Goal: Information Seeking & Learning: Find specific fact

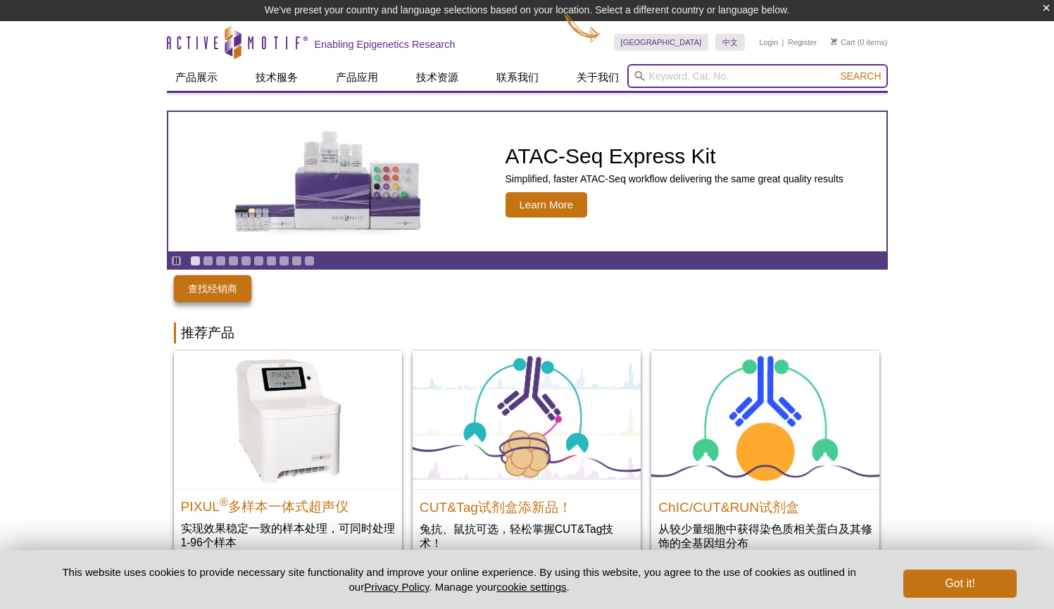
click at [663, 78] on input "search" at bounding box center [757, 76] width 261 height 24
paste input "39133"
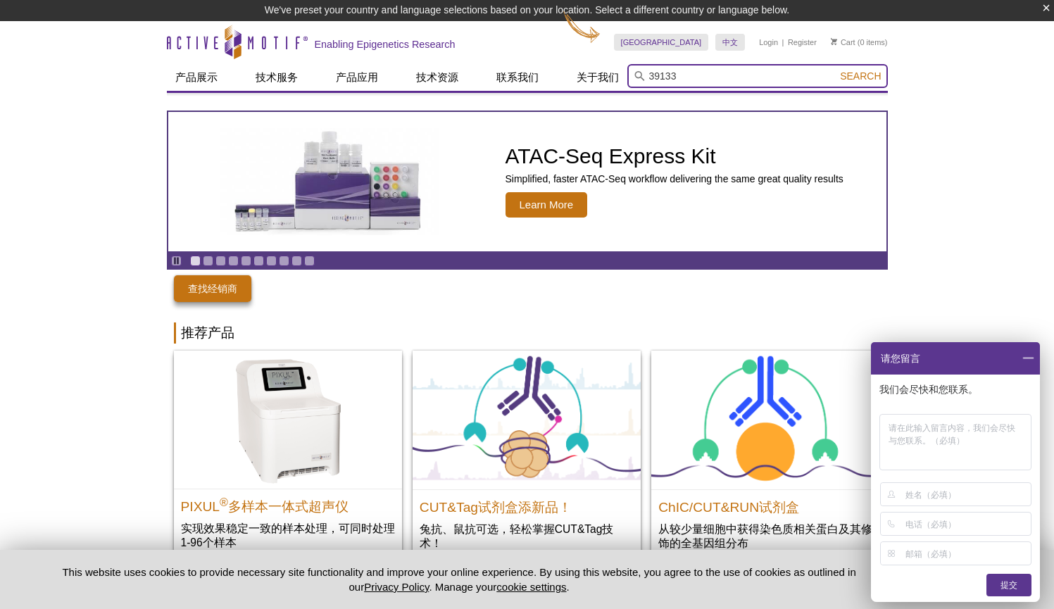
type input "39133"
click at [860, 77] on button "Search" at bounding box center [860, 76] width 49 height 13
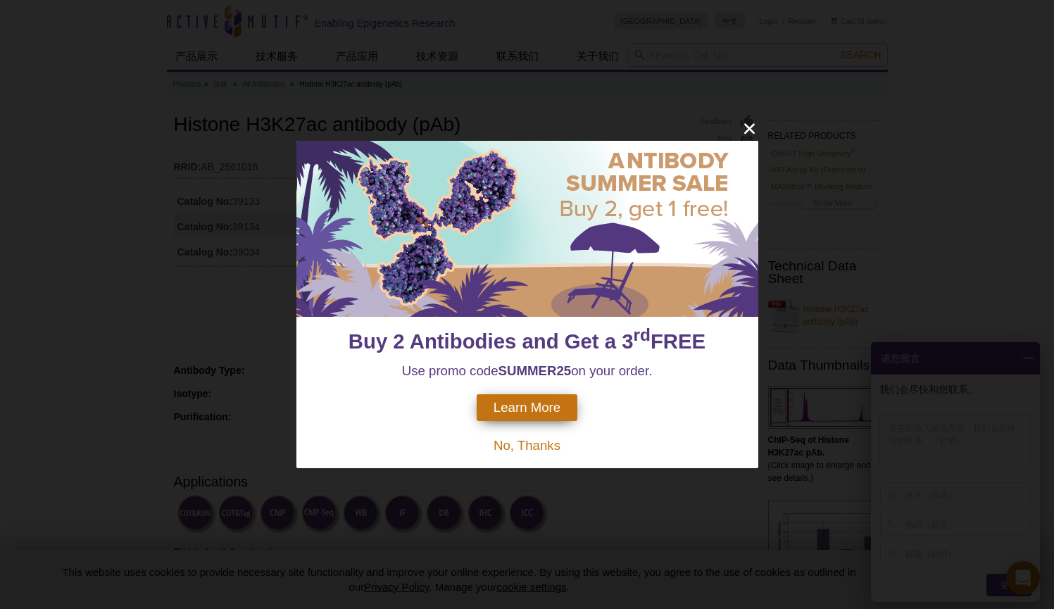
click at [754, 133] on icon "close" at bounding box center [749, 129] width 11 height 11
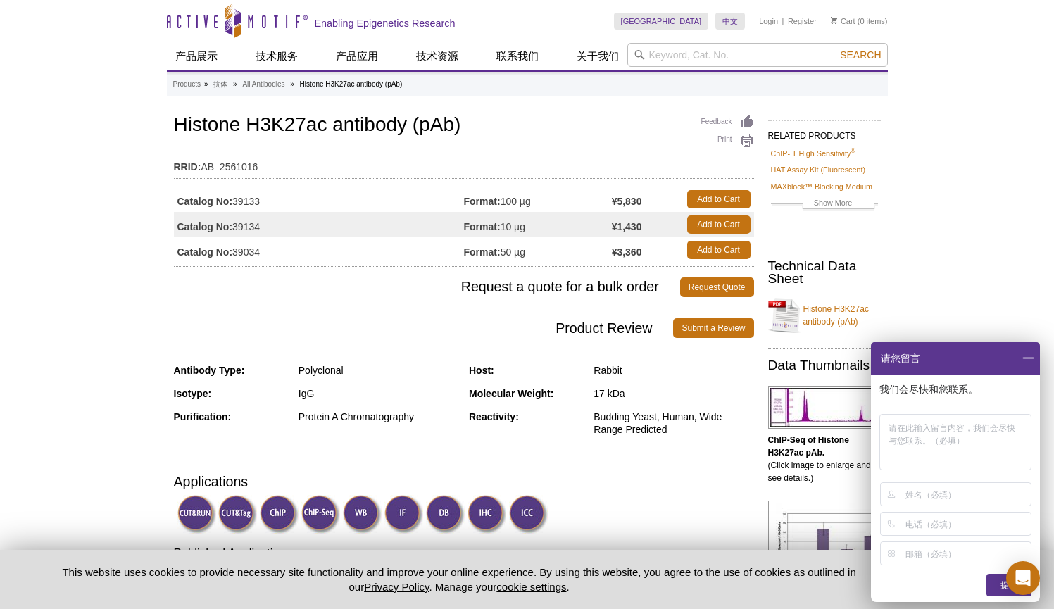
click at [1025, 357] on span at bounding box center [1028, 358] width 24 height 32
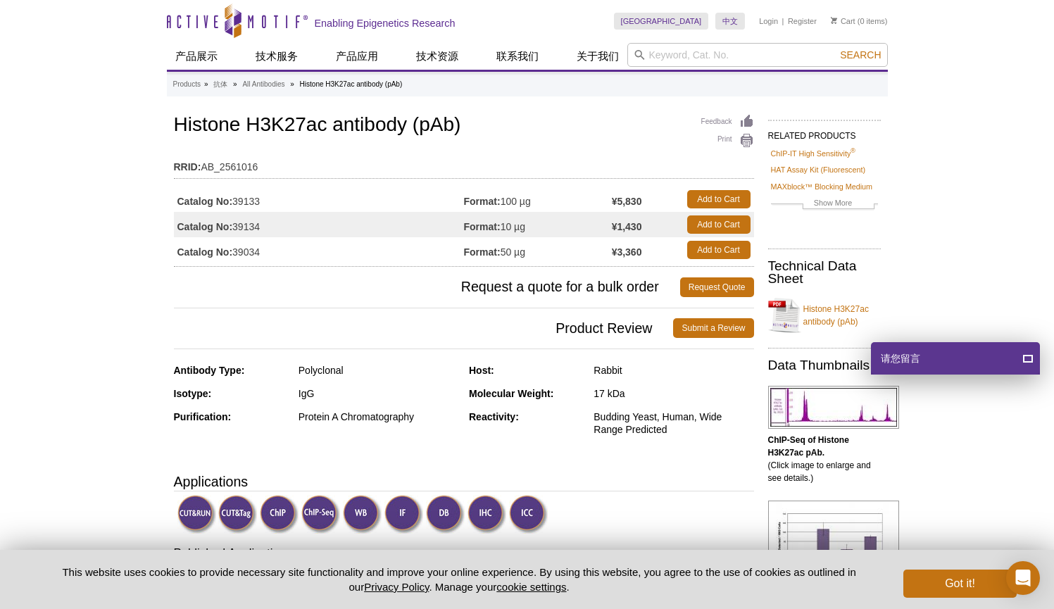
drag, startPoint x: 466, startPoint y: 223, endPoint x: 479, endPoint y: 225, distance: 12.9
click at [479, 225] on tr "Catalog No: 39134 Format: 10 µg ¥1,430 Add to Cart" at bounding box center [464, 224] width 580 height 25
click at [467, 237] on td "Format: 10 µg" at bounding box center [538, 224] width 148 height 25
drag, startPoint x: 465, startPoint y: 222, endPoint x: 507, endPoint y: 223, distance: 42.3
click at [507, 223] on tr "Catalog No: 39134 Format: 10 µg ¥1,430 Add to Cart" at bounding box center [464, 224] width 580 height 25
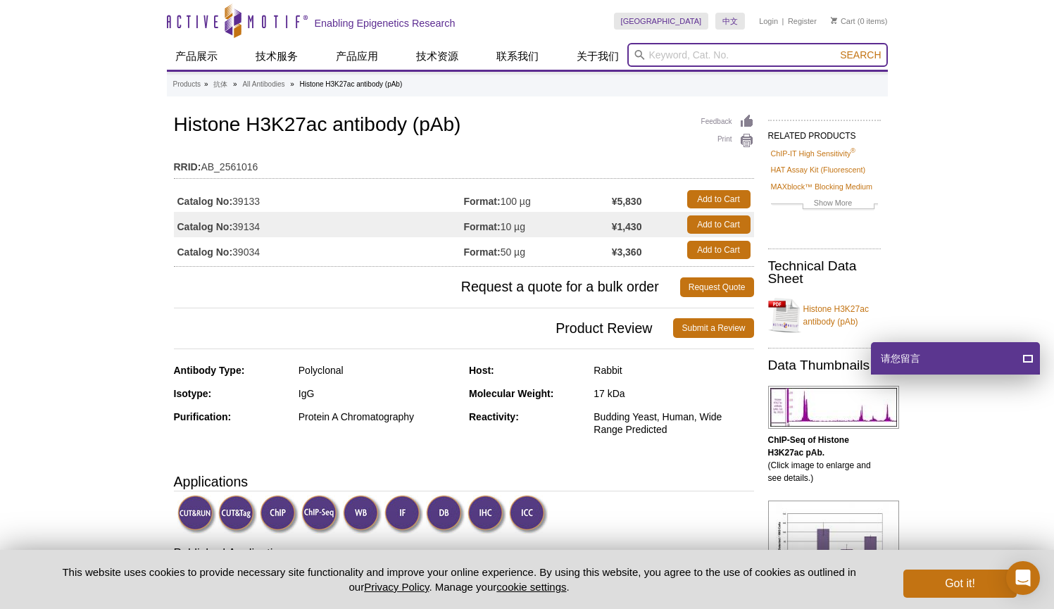
click at [715, 58] on input "search" at bounding box center [757, 55] width 261 height 24
paste input "H3K4me1"
type input "H3K4me"
click at [860, 56] on button "Search" at bounding box center [860, 55] width 49 height 13
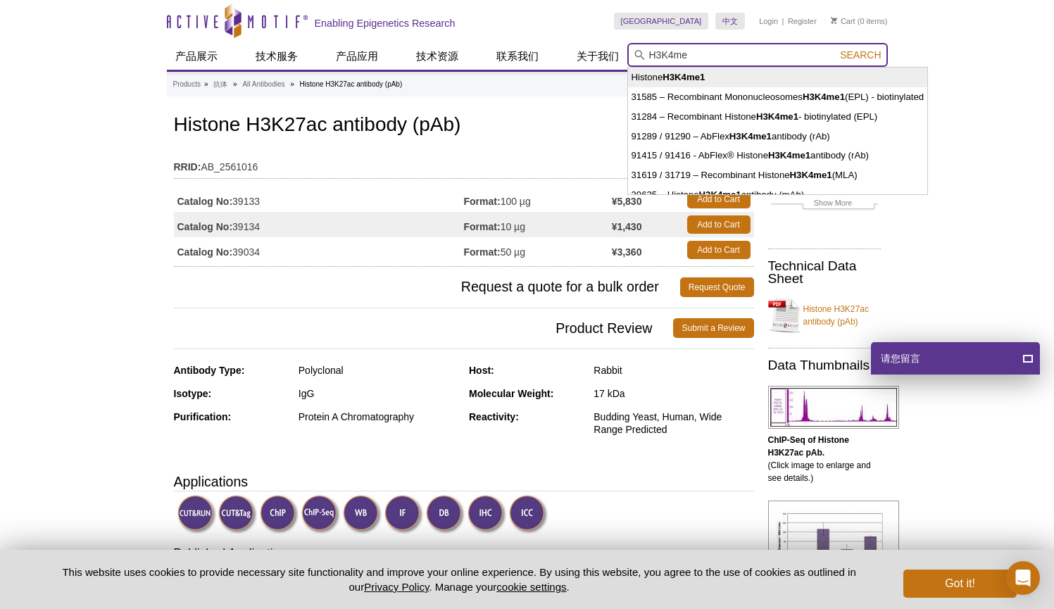
click at [723, 56] on input "H3K4me" at bounding box center [757, 55] width 261 height 24
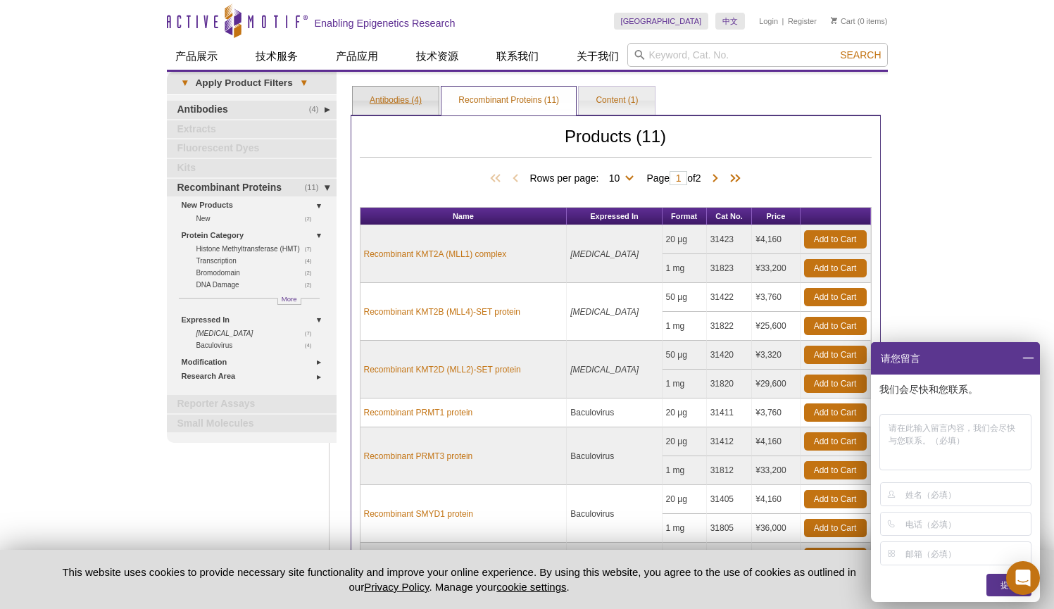
click at [399, 104] on link "Antibodies (4)" at bounding box center [396, 101] width 86 height 28
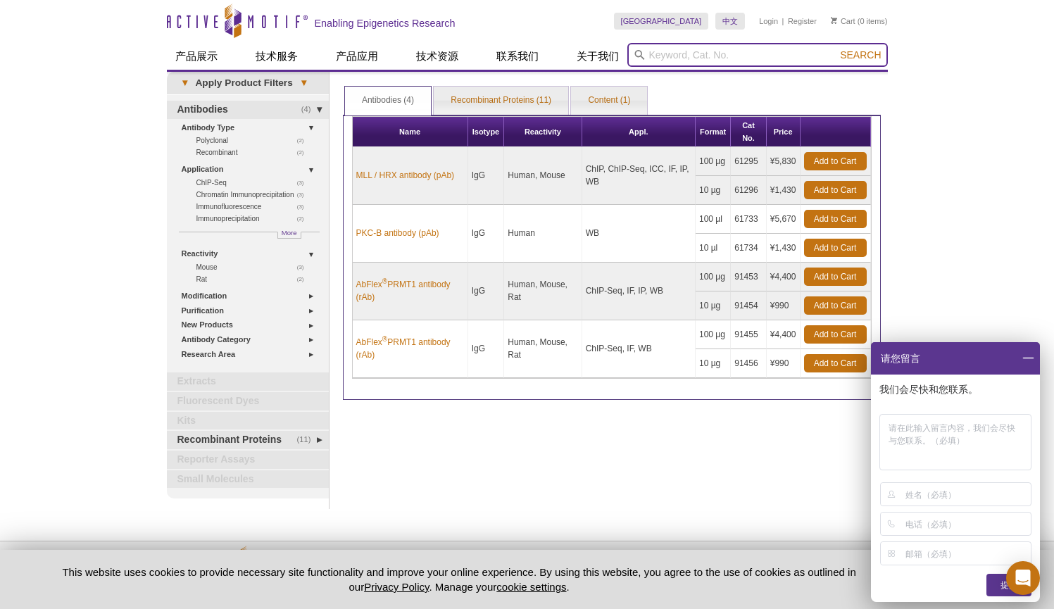
click at [706, 50] on input "search" at bounding box center [757, 55] width 261 height 24
paste input "H3K4me1"
type input "H3K4me1"
click at [860, 56] on button "Search" at bounding box center [860, 55] width 49 height 13
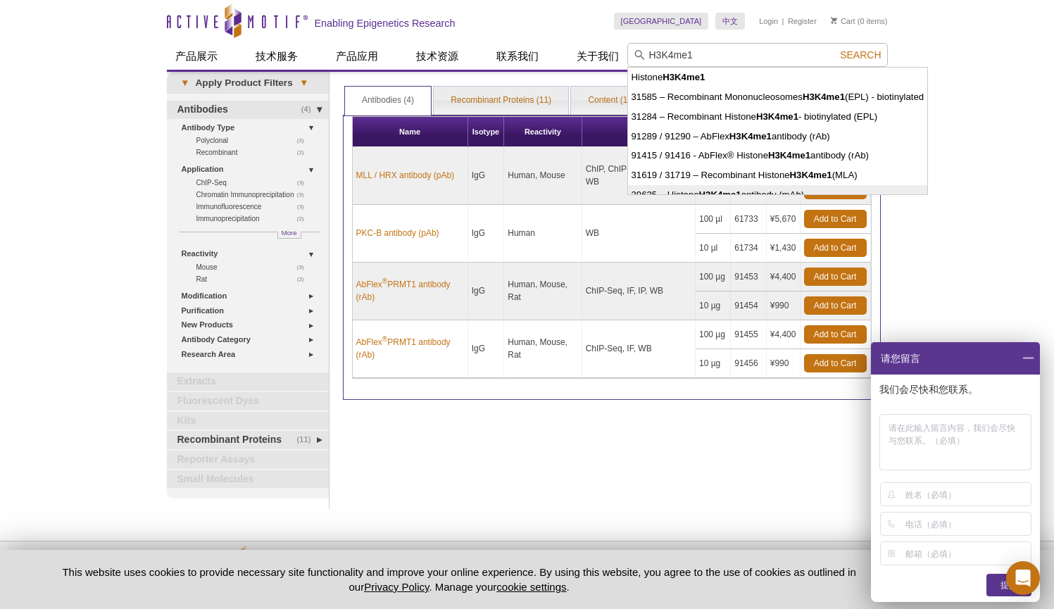
click at [1029, 356] on span at bounding box center [1028, 358] width 24 height 32
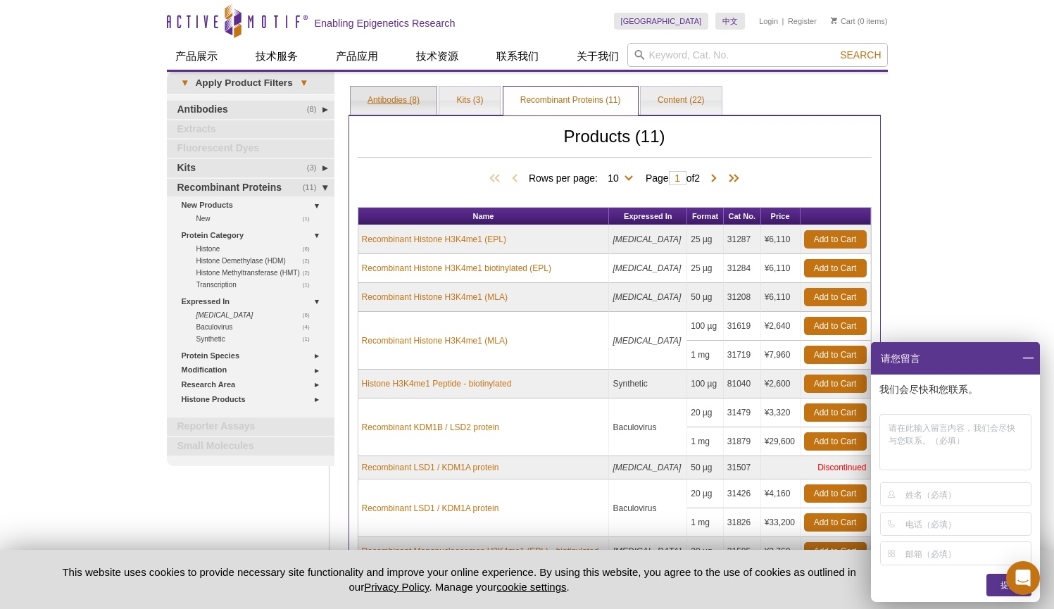
click at [375, 108] on link "Antibodies (8)" at bounding box center [394, 101] width 86 height 28
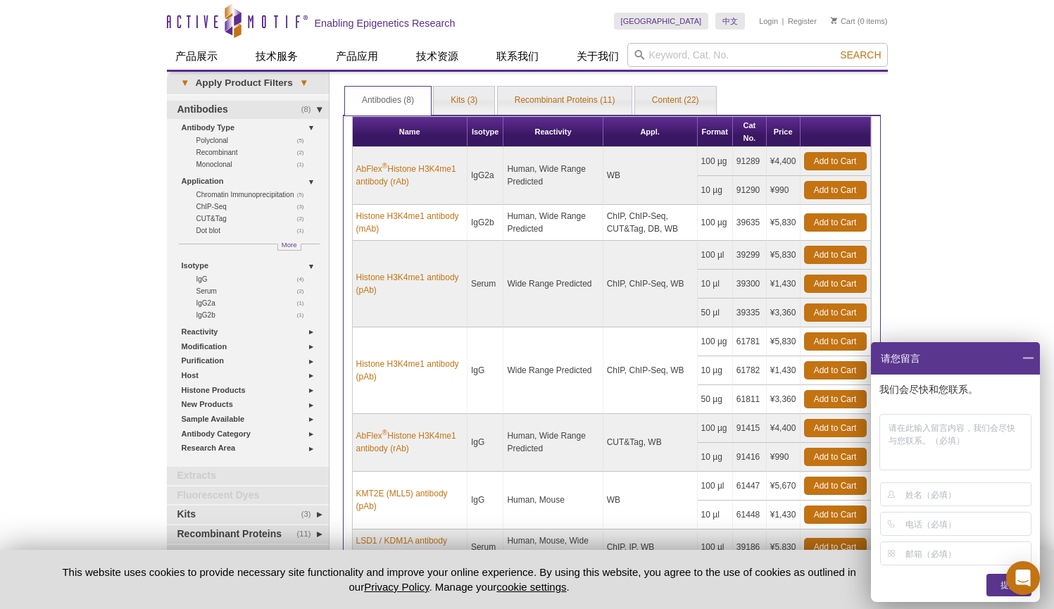
drag, startPoint x: 702, startPoint y: 311, endPoint x: 718, endPoint y: 308, distance: 15.7
click at [718, 308] on td "50 µl" at bounding box center [715, 313] width 35 height 29
click at [725, 313] on td "50 µl" at bounding box center [715, 313] width 35 height 29
click at [423, 215] on link "Histone H3K4me1 antibody (mAb)" at bounding box center [409, 222] width 107 height 25
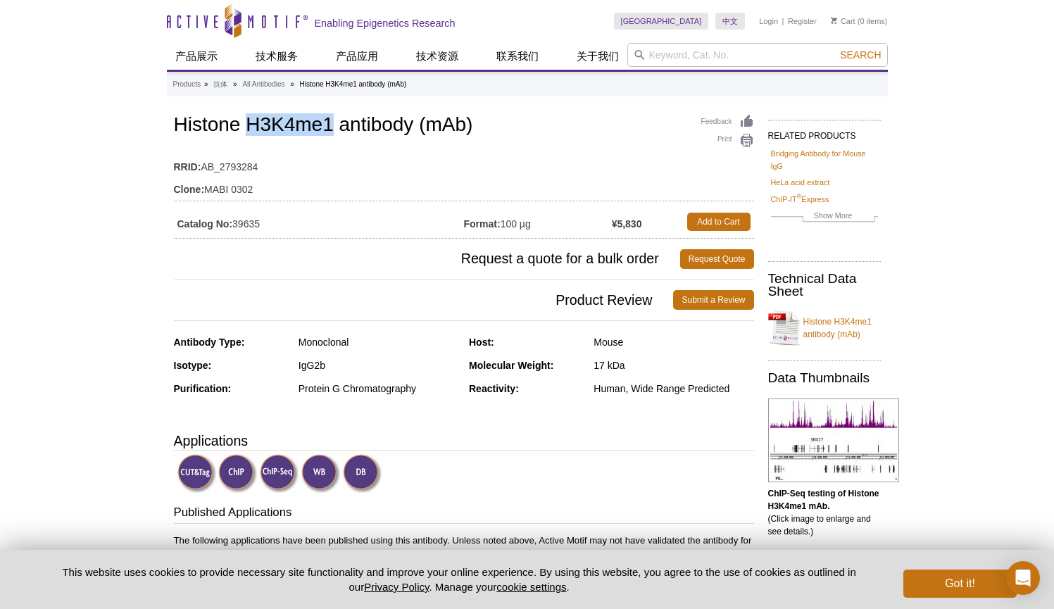
drag, startPoint x: 245, startPoint y: 125, endPoint x: 330, endPoint y: 126, distance: 84.5
click at [330, 126] on h1 "Histone H3K4me1 antibody (mAb)" at bounding box center [464, 126] width 580 height 24
copy h1 "H3K4me1"
click at [691, 54] on input "search" at bounding box center [757, 55] width 261 height 24
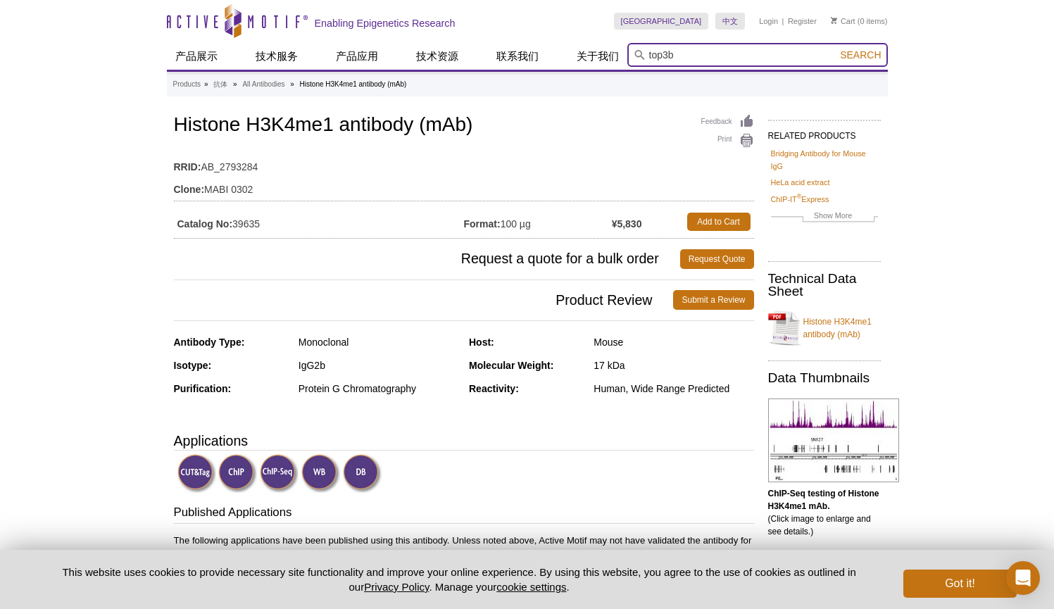
type input "top3b"
click at [860, 56] on button "Search" at bounding box center [860, 55] width 49 height 13
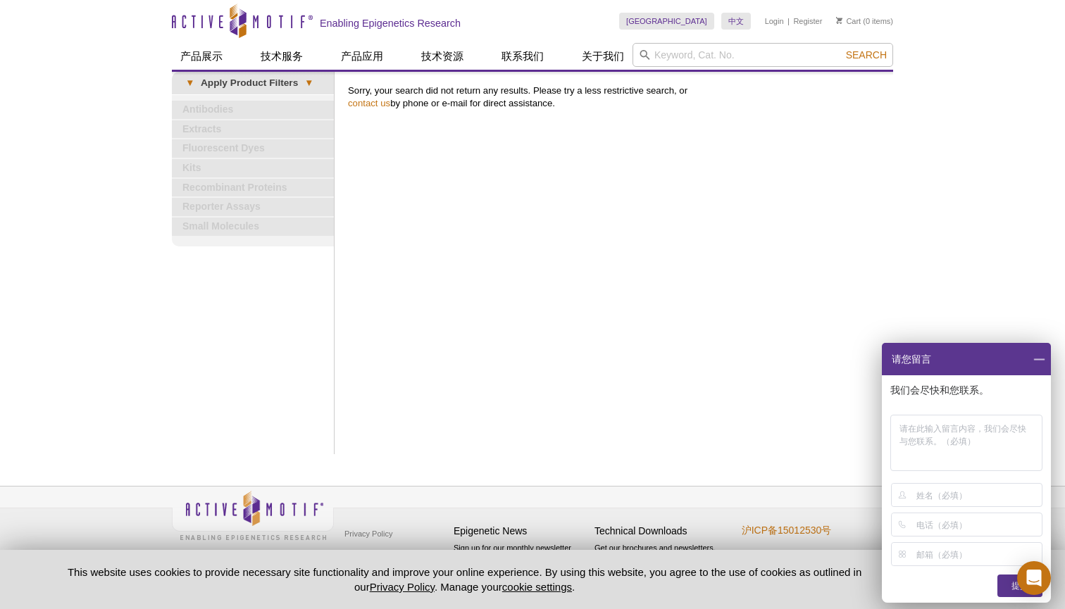
click at [1042, 361] on span at bounding box center [1039, 359] width 24 height 32
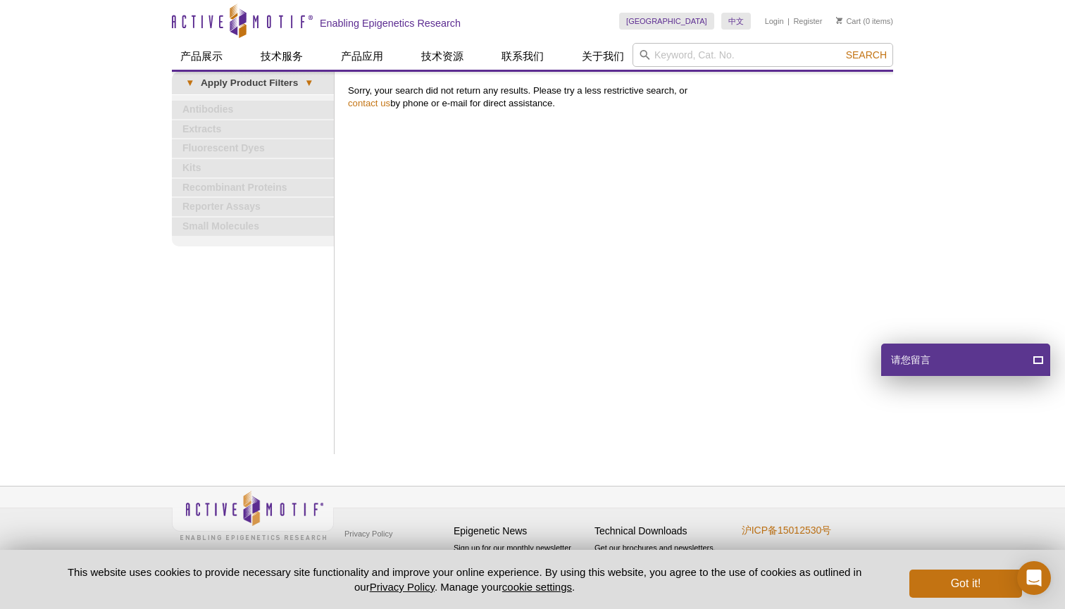
click at [963, 244] on div "Active Motif Logo Enabling Epigenetics Research 0 Search Skip to content Active…" at bounding box center [532, 304] width 1065 height 609
click at [681, 58] on input "search" at bounding box center [762, 55] width 261 height 24
